Goal: Task Accomplishment & Management: Complete application form

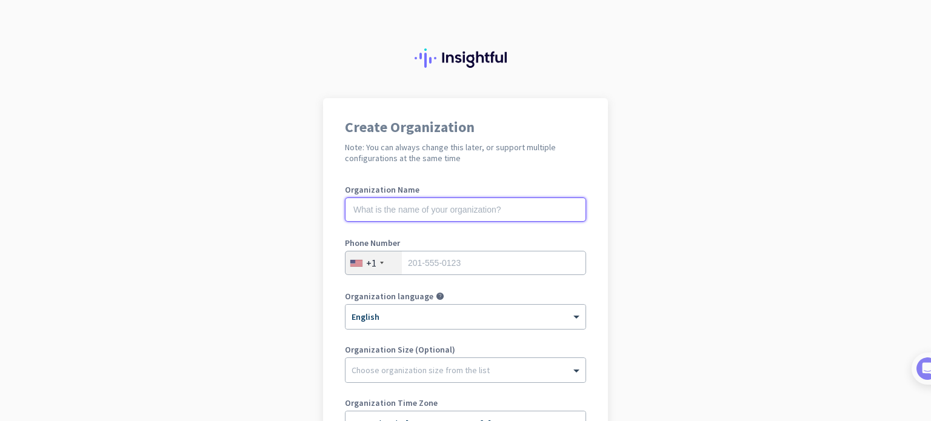
click at [437, 218] on input "text" at bounding box center [465, 210] width 241 height 24
type input "Bevi doo"
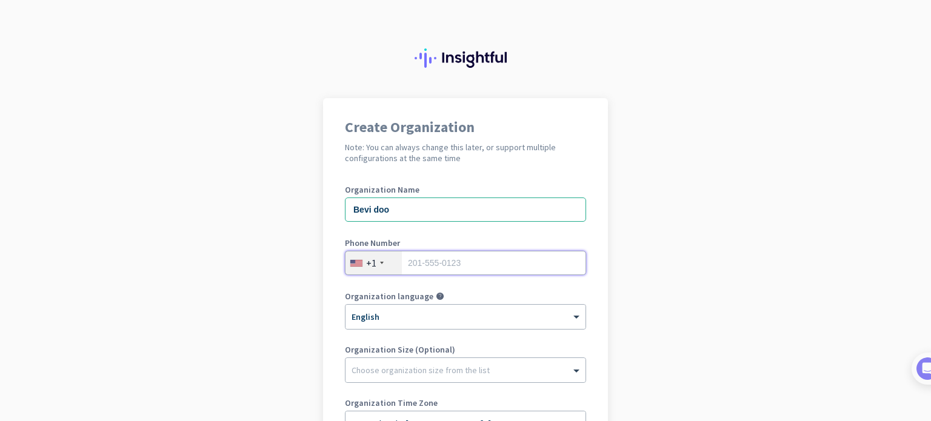
click at [445, 253] on input "tel" at bounding box center [465, 263] width 241 height 24
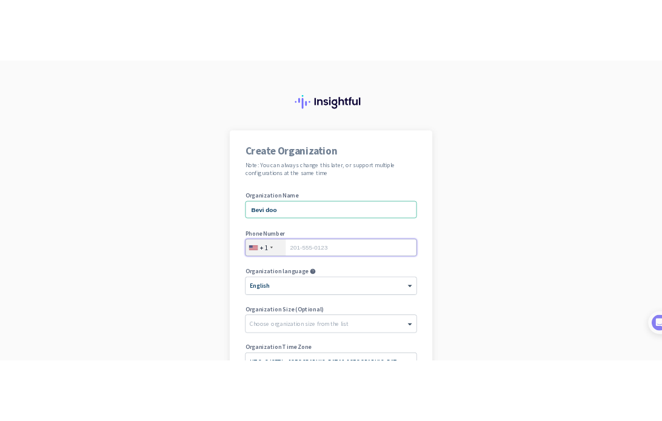
scroll to position [165, 0]
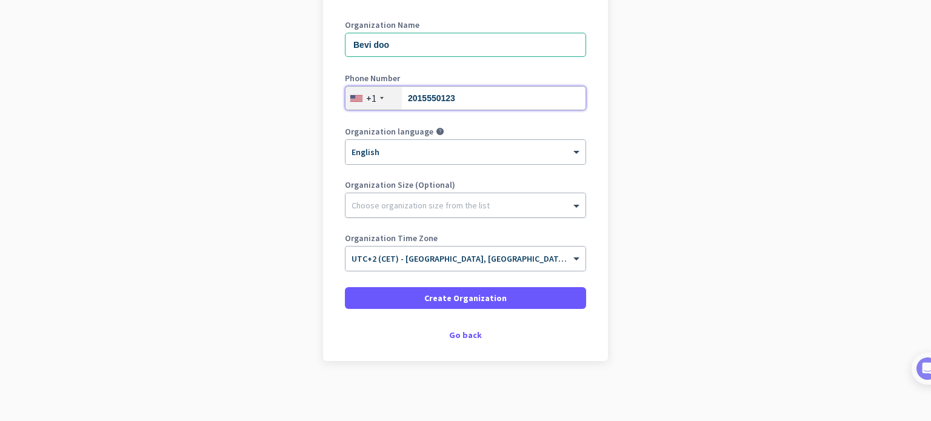
type input "2015550123"
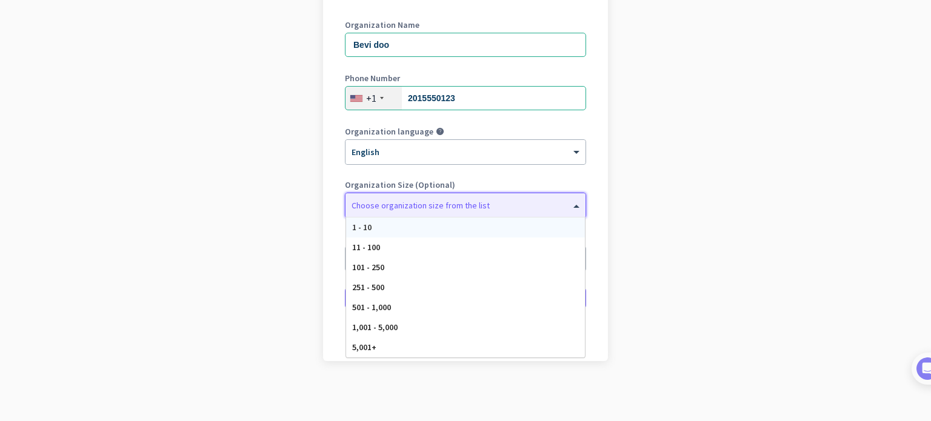
click at [541, 203] on div at bounding box center [465, 202] width 240 height 12
click at [522, 233] on div "1 - 10" at bounding box center [465, 228] width 239 height 20
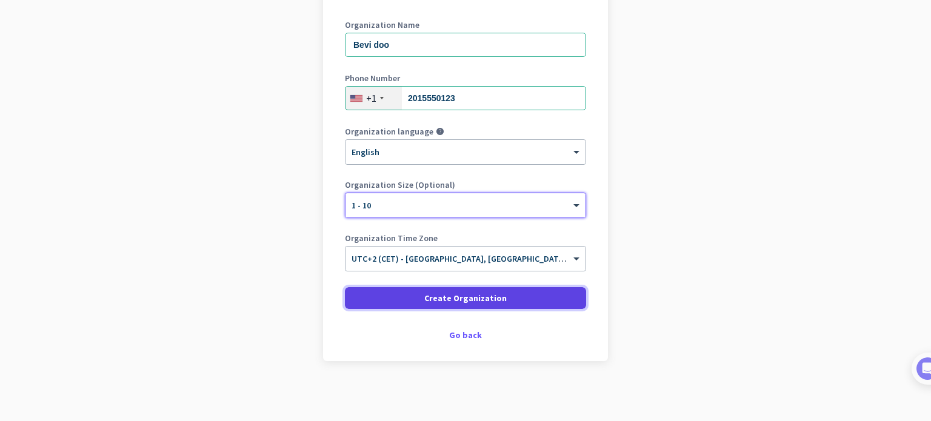
click at [461, 301] on span "Create Organization" at bounding box center [465, 298] width 82 height 12
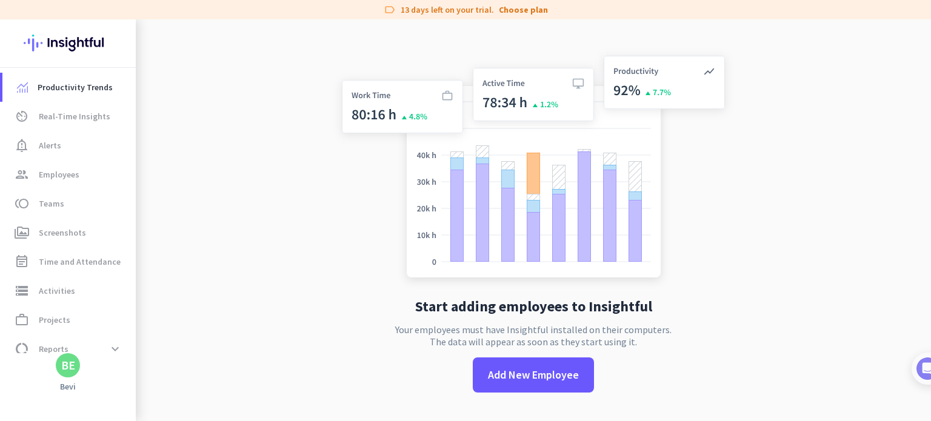
click at [307, 238] on app-no-employees "Start adding employees to Insightful Your employees must have Insightful instal…" at bounding box center [533, 229] width 795 height 421
click at [75, 172] on span "Employees" at bounding box center [59, 174] width 41 height 15
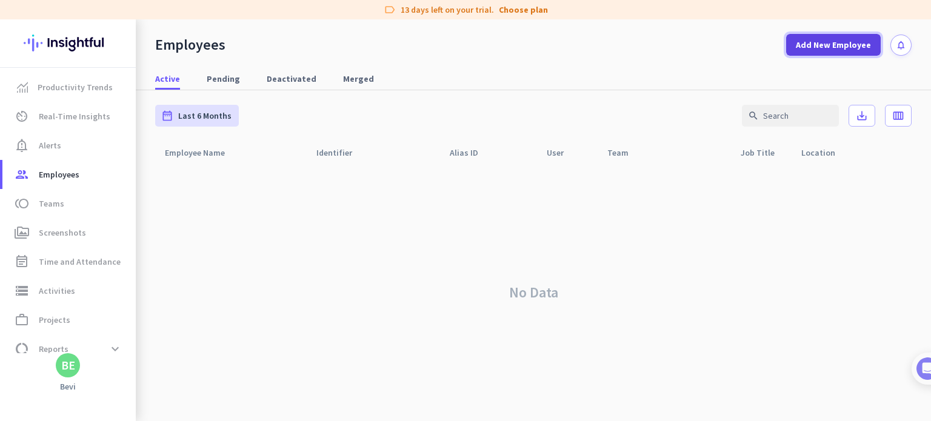
click at [847, 52] on span at bounding box center [833, 44] width 95 height 29
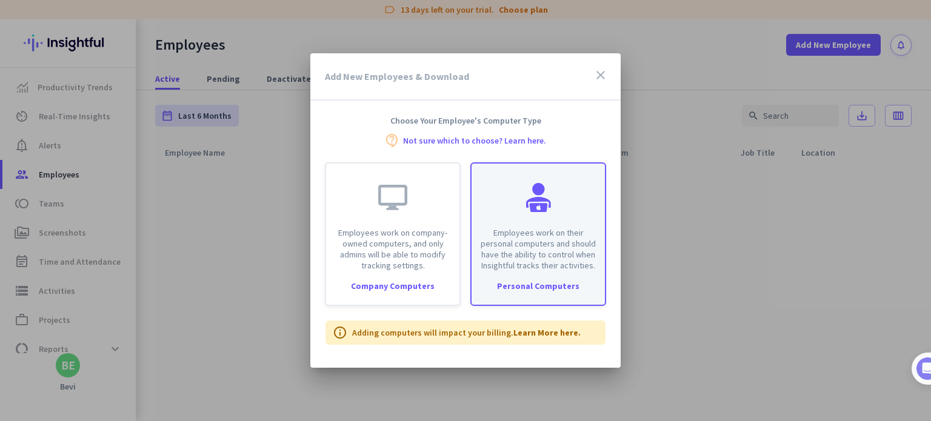
click at [573, 201] on div "Employees work on their personal computers and should have the ability to contr…" at bounding box center [537, 217] width 133 height 107
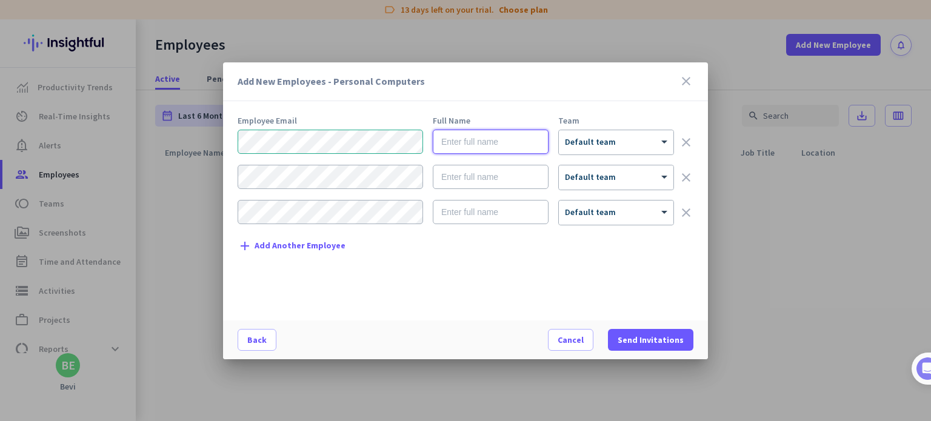
click at [519, 134] on input "text" at bounding box center [491, 142] width 116 height 24
type input "Bevenja"
click at [656, 345] on span "Send Invitations" at bounding box center [650, 340] width 66 height 12
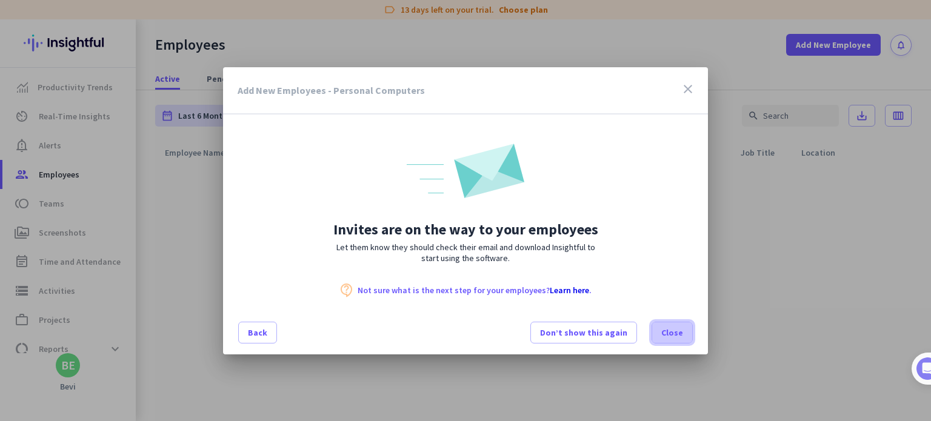
click at [669, 337] on span "Close" at bounding box center [672, 333] width 22 height 12
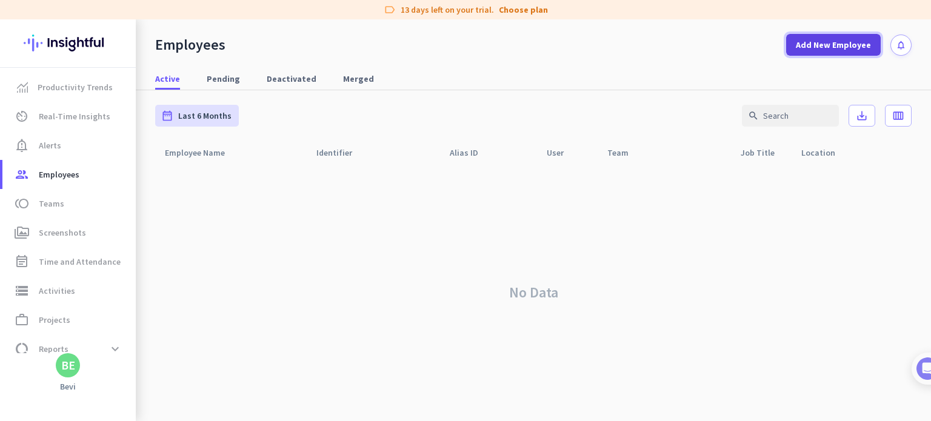
click at [840, 46] on span "Add New Employee" at bounding box center [833, 45] width 75 height 12
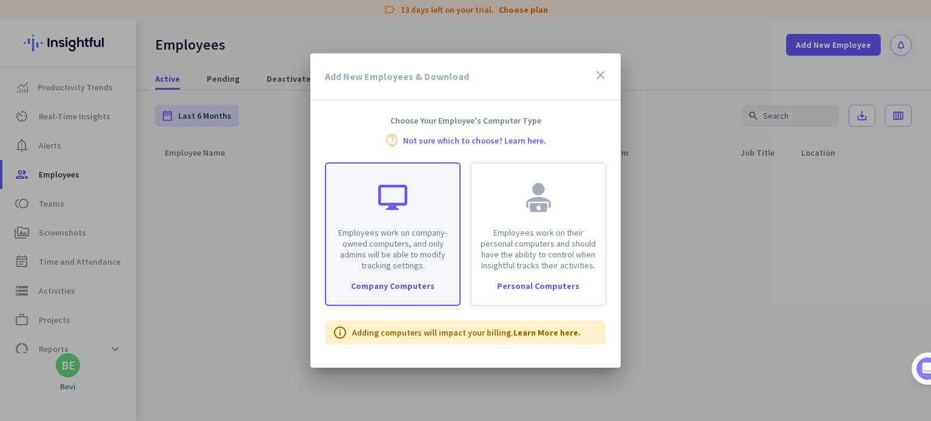
click at [372, 234] on p "Employees work on company-owned computers, and only admins will be able to modi…" at bounding box center [392, 249] width 119 height 44
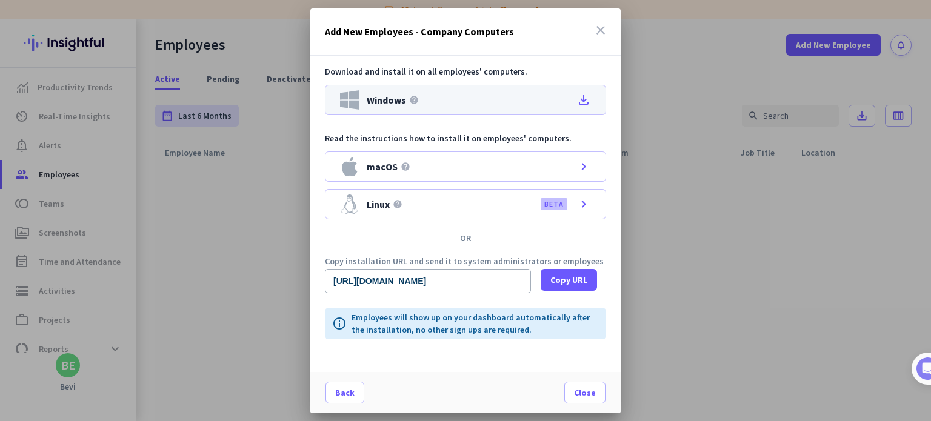
click at [588, 96] on icon "file_download" at bounding box center [583, 100] width 15 height 15
click at [211, 77] on div at bounding box center [465, 210] width 931 height 421
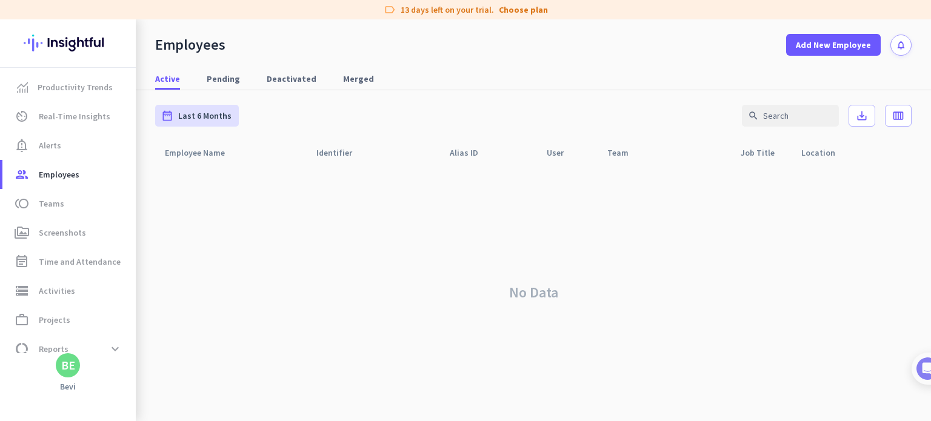
click at [211, 77] on span "Pending" at bounding box center [223, 79] width 33 height 12
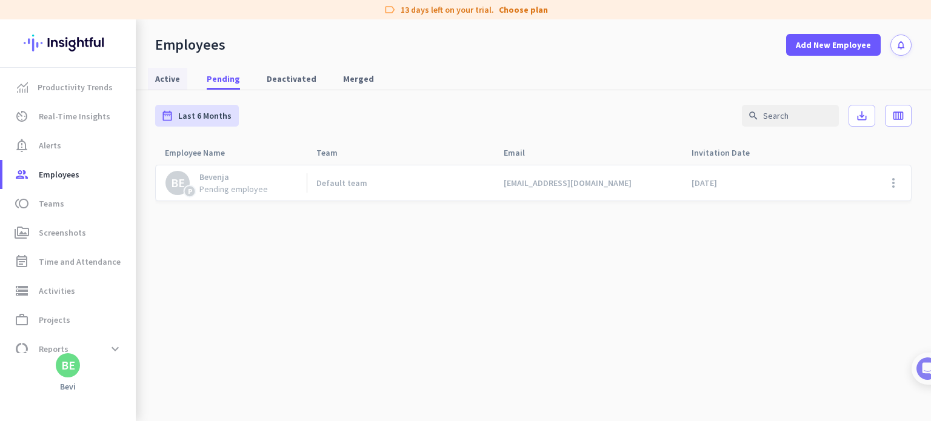
click at [160, 78] on span "Active" at bounding box center [167, 79] width 25 height 12
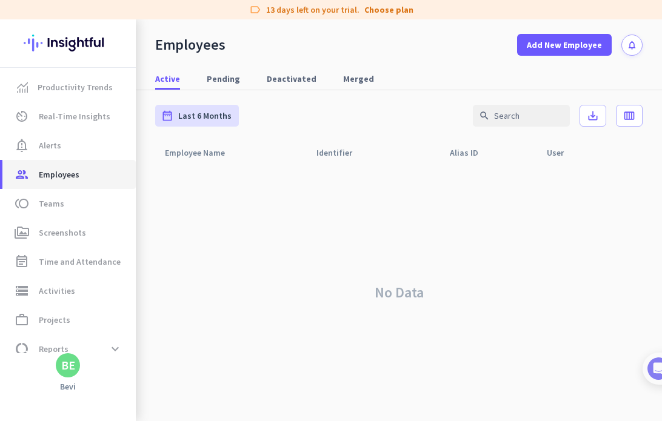
click at [73, 169] on span "Employees" at bounding box center [59, 174] width 41 height 15
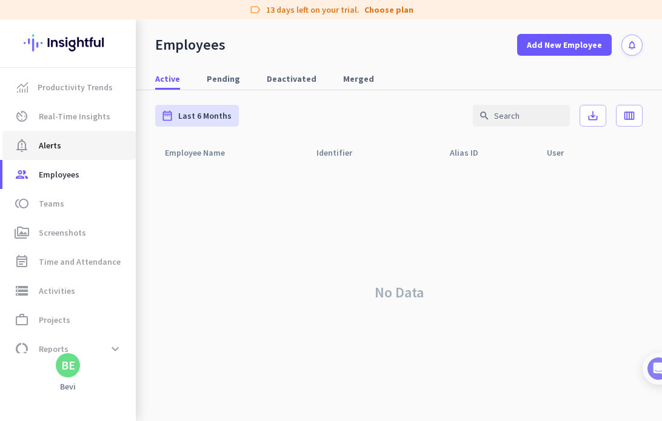
click at [75, 154] on link "notification_important Alerts" at bounding box center [68, 145] width 133 height 29
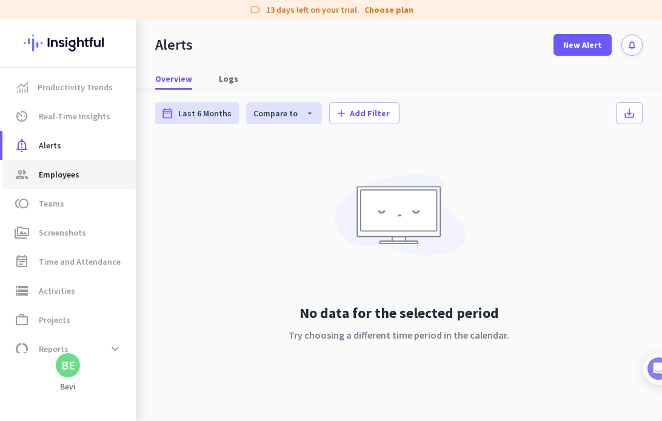
click at [75, 171] on span "Employees" at bounding box center [59, 174] width 41 height 15
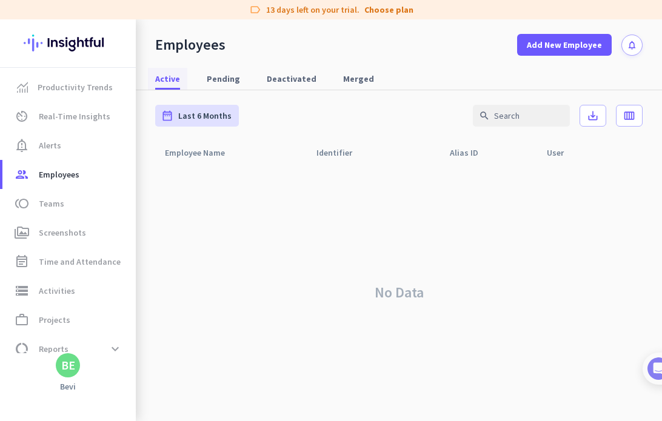
click at [170, 79] on span "Active" at bounding box center [167, 79] width 25 height 12
click at [228, 78] on span "Pending" at bounding box center [223, 79] width 33 height 12
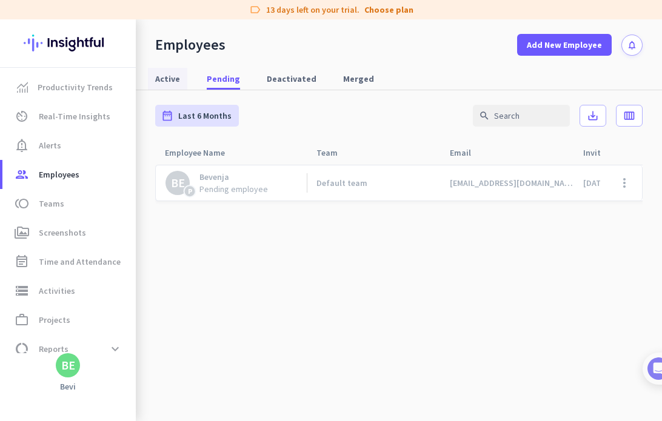
click at [184, 82] on link "Active" at bounding box center [167, 79] width 39 height 22
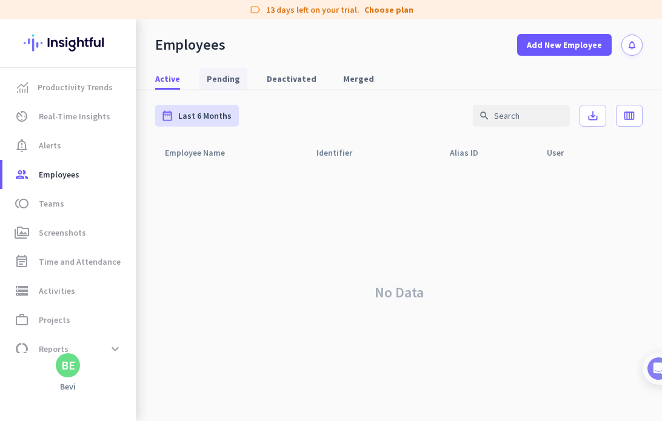
click at [240, 72] on link "Pending" at bounding box center [223, 79] width 48 height 22
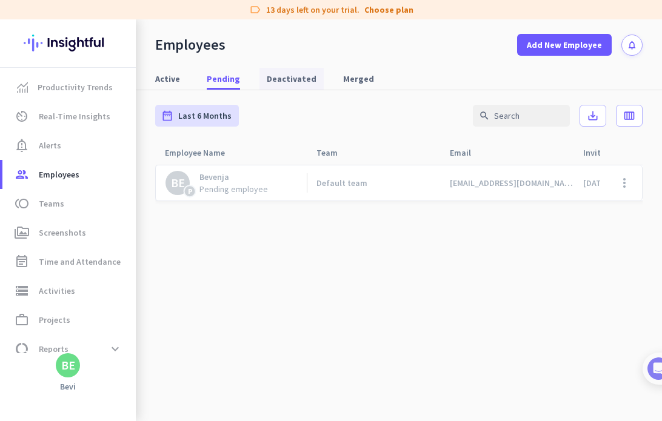
click at [303, 82] on span "Deactivated" at bounding box center [292, 79] width 50 height 12
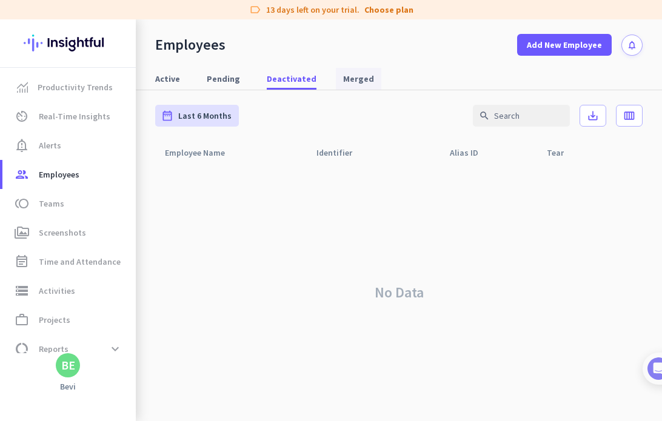
click at [343, 80] on span "Merged" at bounding box center [358, 79] width 31 height 12
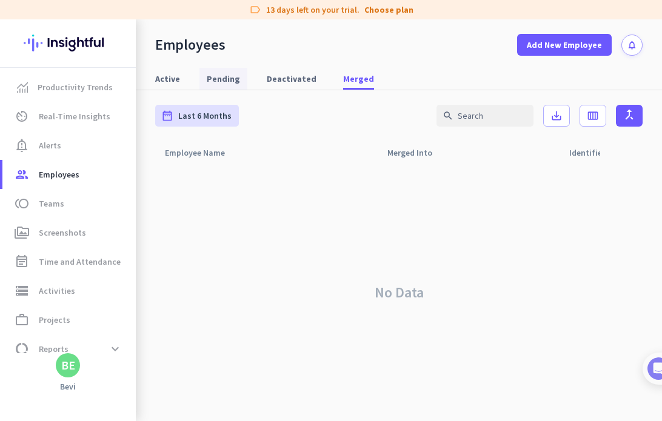
click at [231, 82] on span "Pending" at bounding box center [223, 79] width 33 height 12
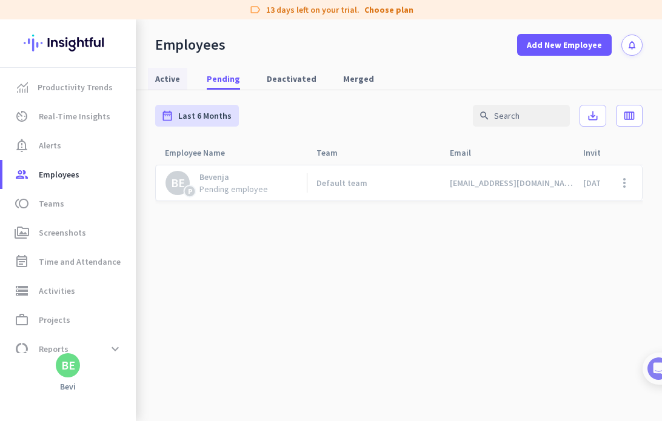
click at [164, 83] on span "Active" at bounding box center [167, 79] width 25 height 12
